Goal: Transaction & Acquisition: Purchase product/service

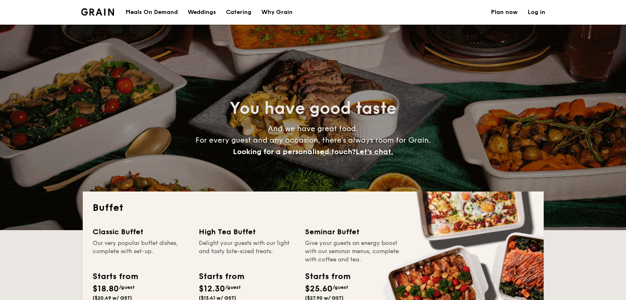
select select
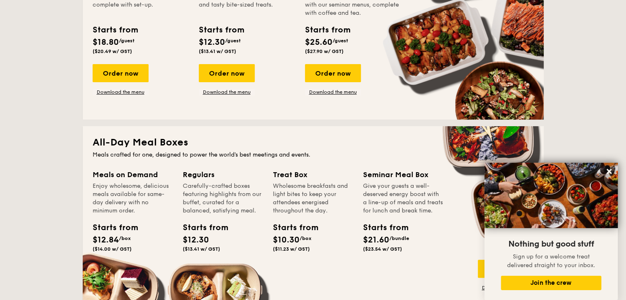
scroll to position [123, 0]
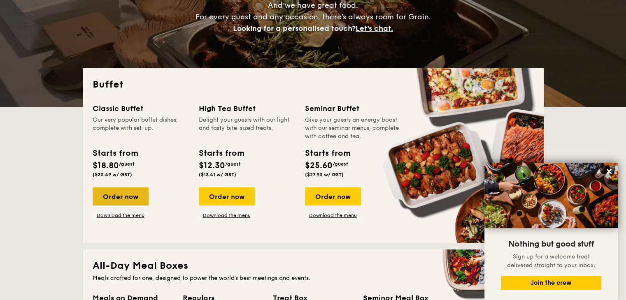
click at [130, 196] on div "Order now" at bounding box center [121, 197] width 56 height 18
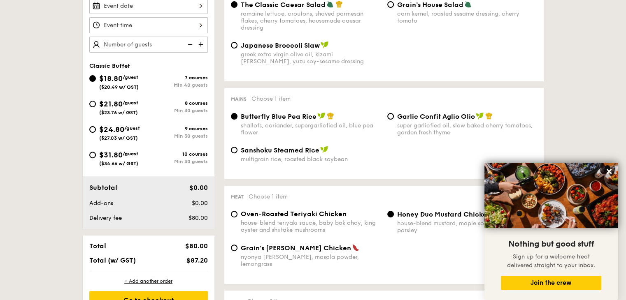
scroll to position [165, 0]
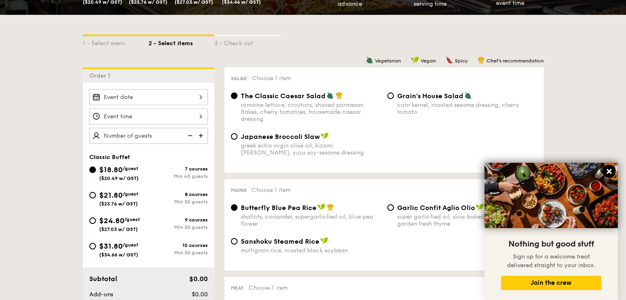
click at [611, 169] on icon at bounding box center [608, 171] width 7 height 7
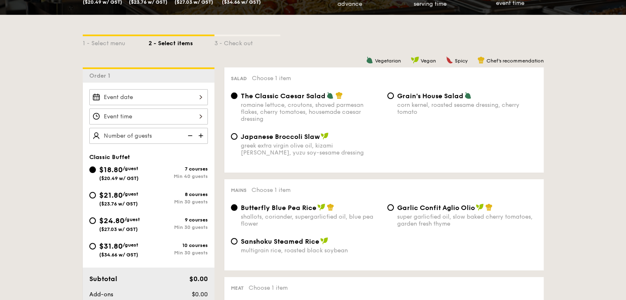
click at [201, 134] on img at bounding box center [201, 136] width 12 height 16
type input "40 guests"
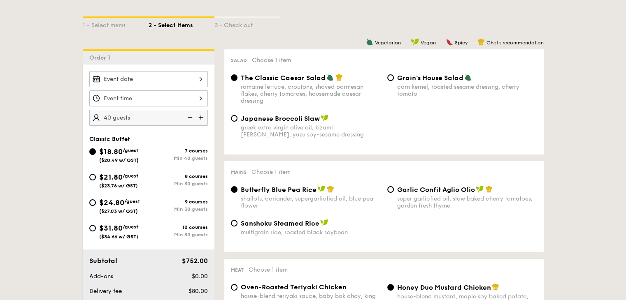
scroll to position [206, 0]
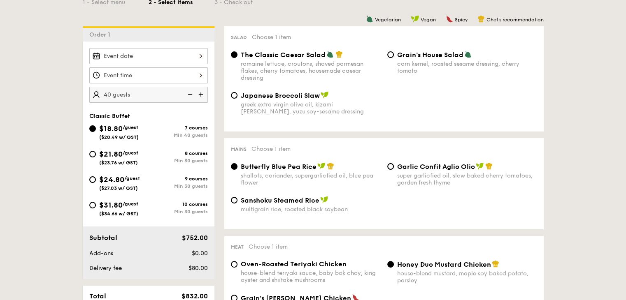
scroll to position [123, 0]
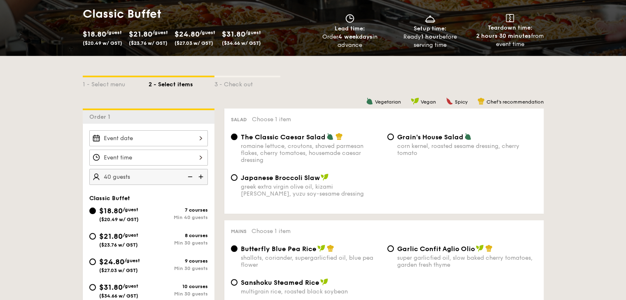
select select
